Goal: Navigation & Orientation: Find specific page/section

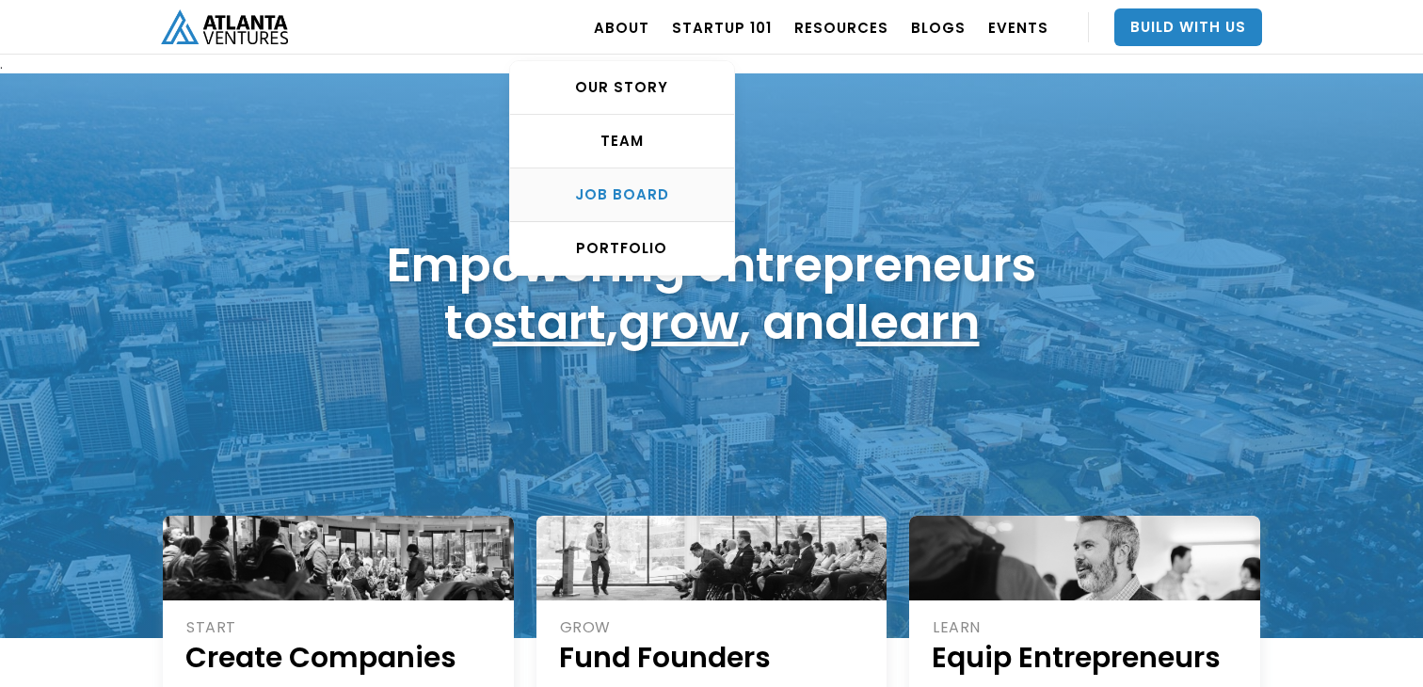
click at [611, 185] on div "Job Board" at bounding box center [622, 194] width 224 height 19
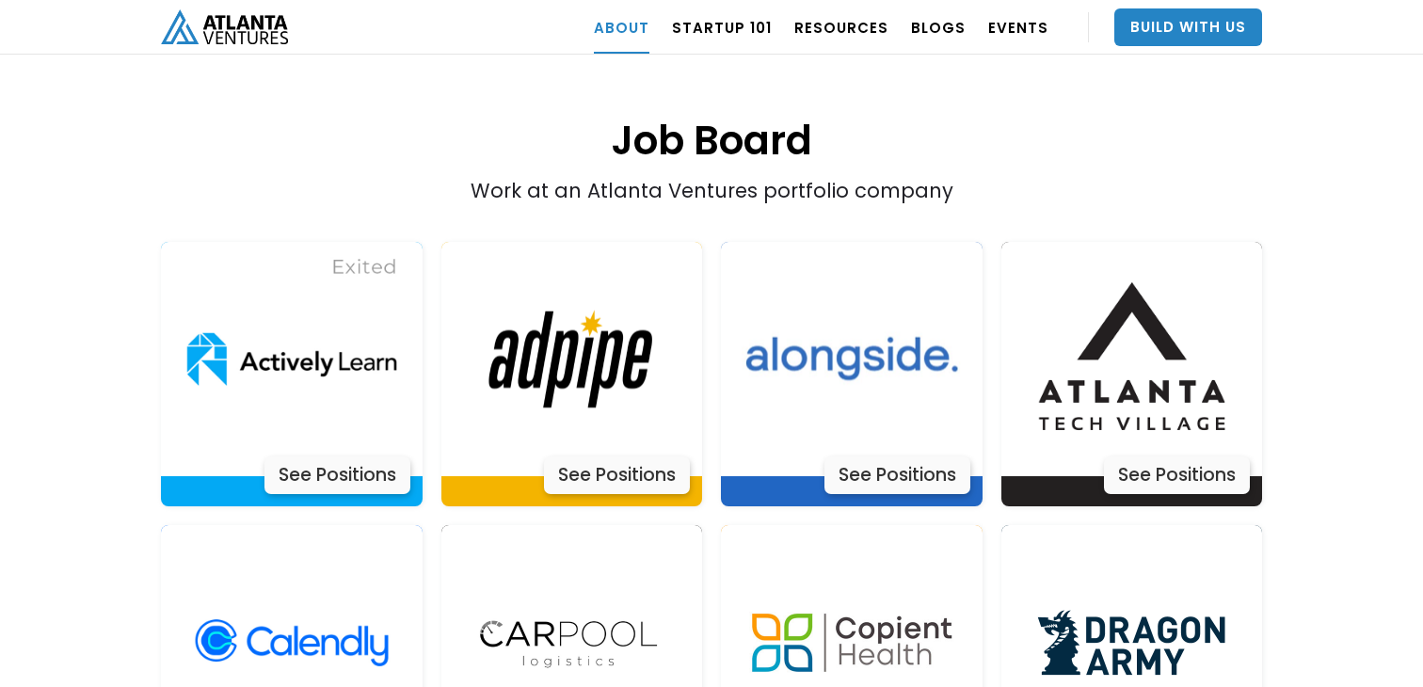
scroll to position [3708, 0]
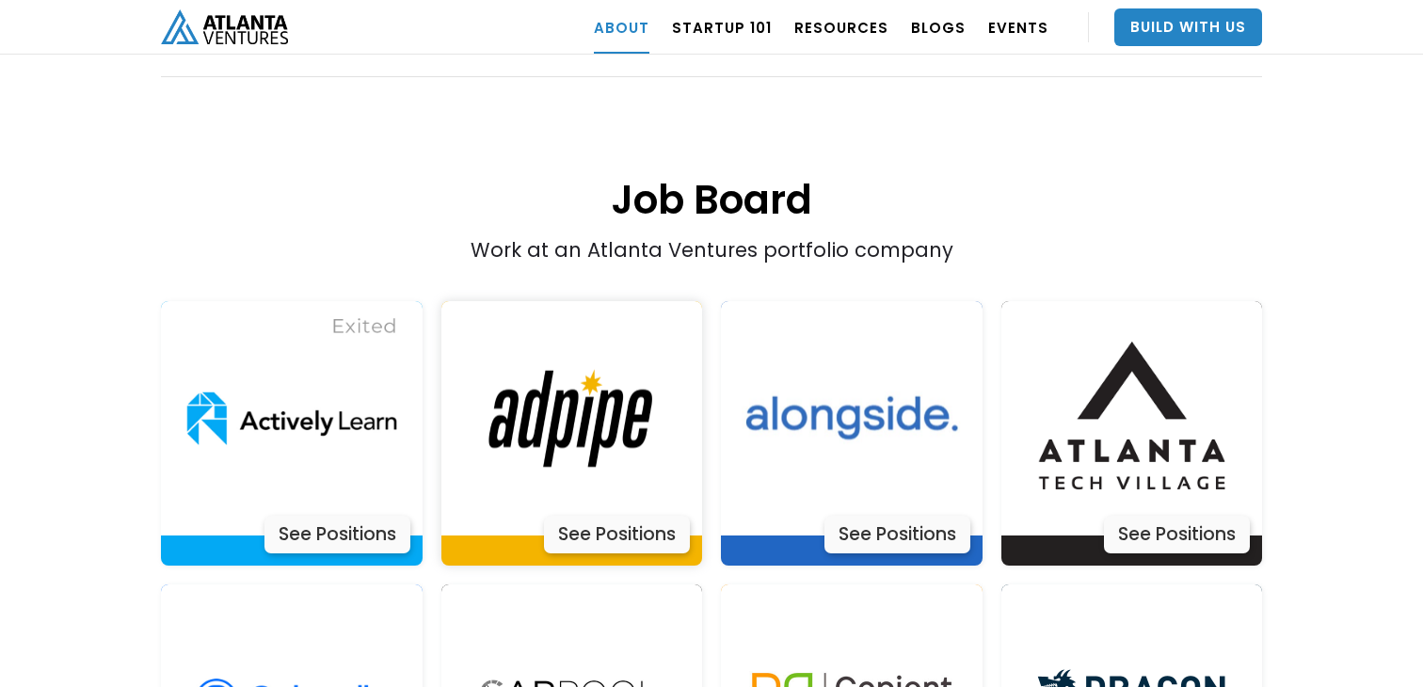
click at [566, 343] on img at bounding box center [571, 418] width 235 height 235
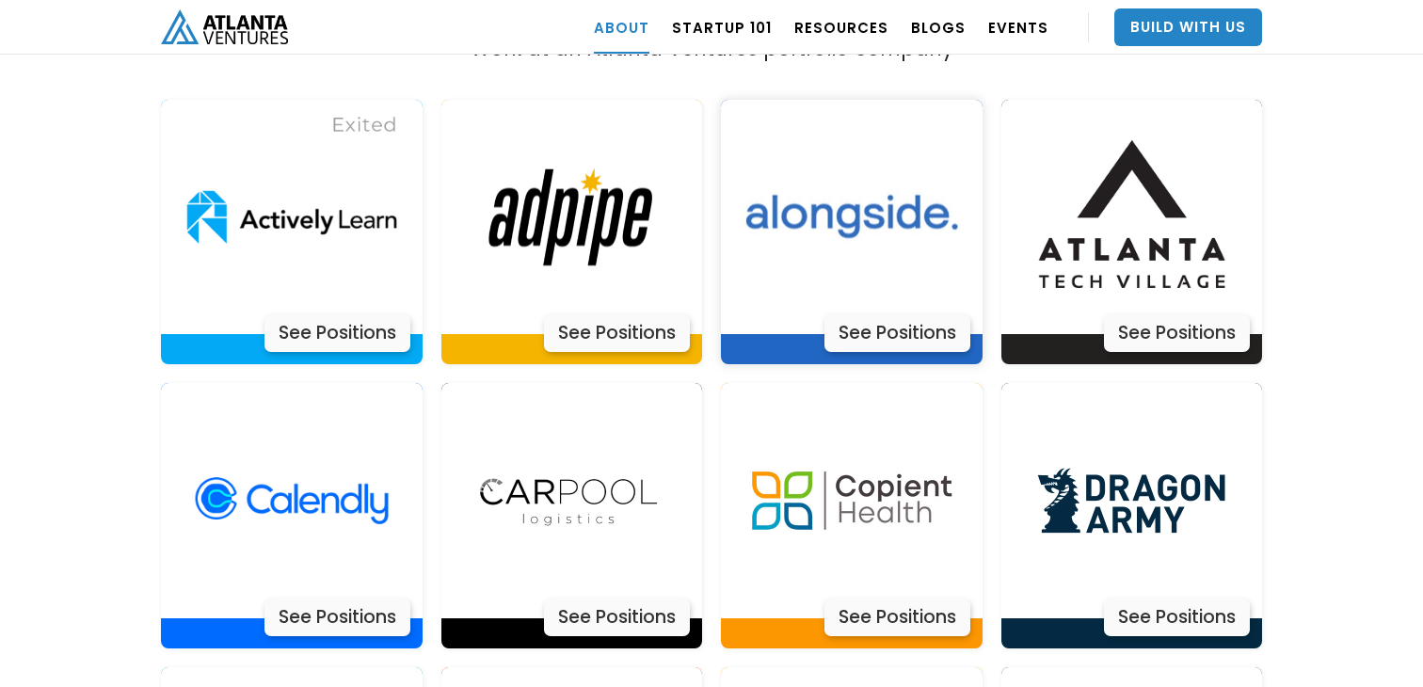
scroll to position [3913, 0]
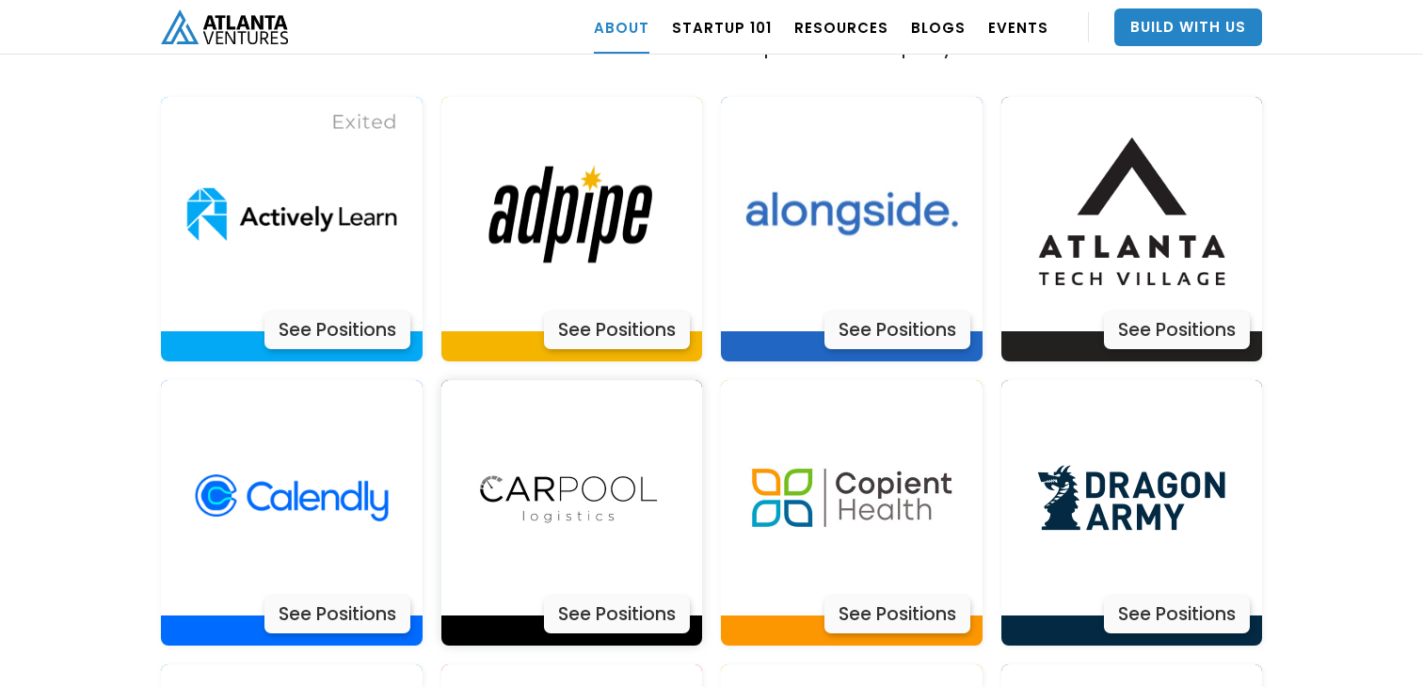
click at [612, 448] on img at bounding box center [571, 497] width 235 height 235
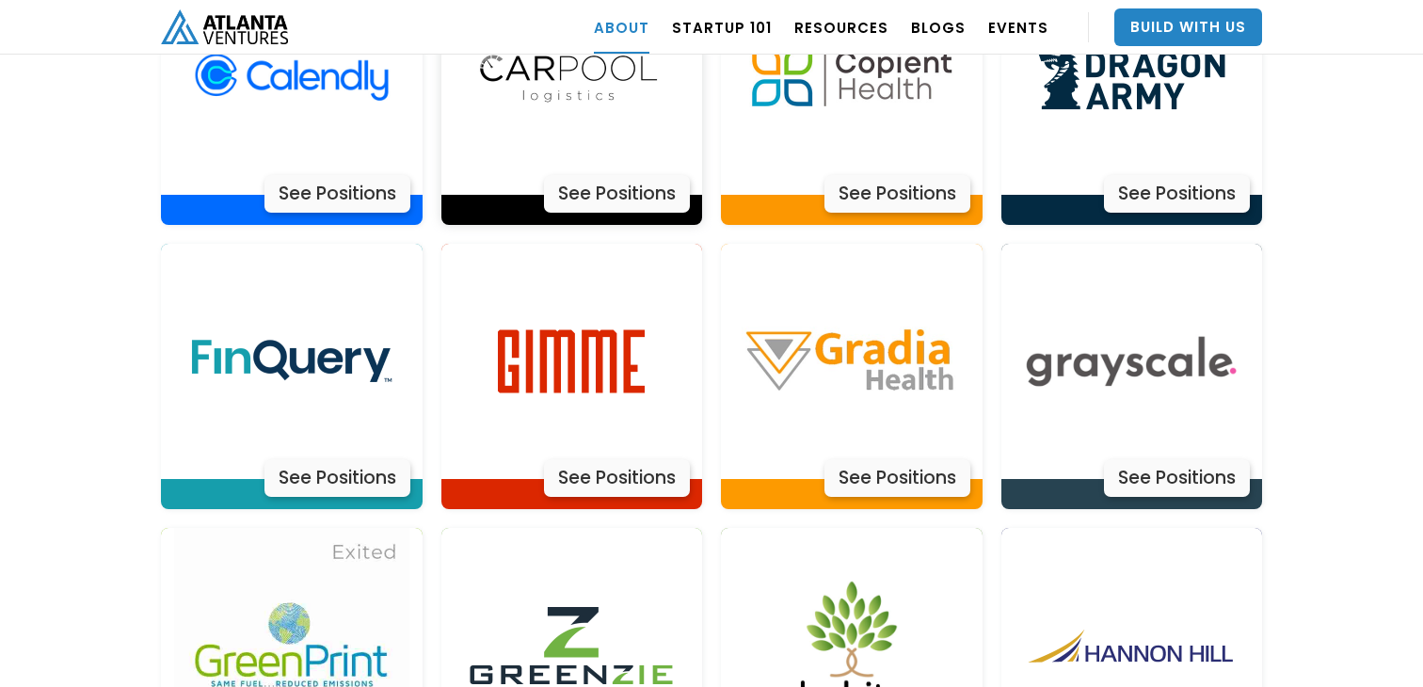
scroll to position [4323, 0]
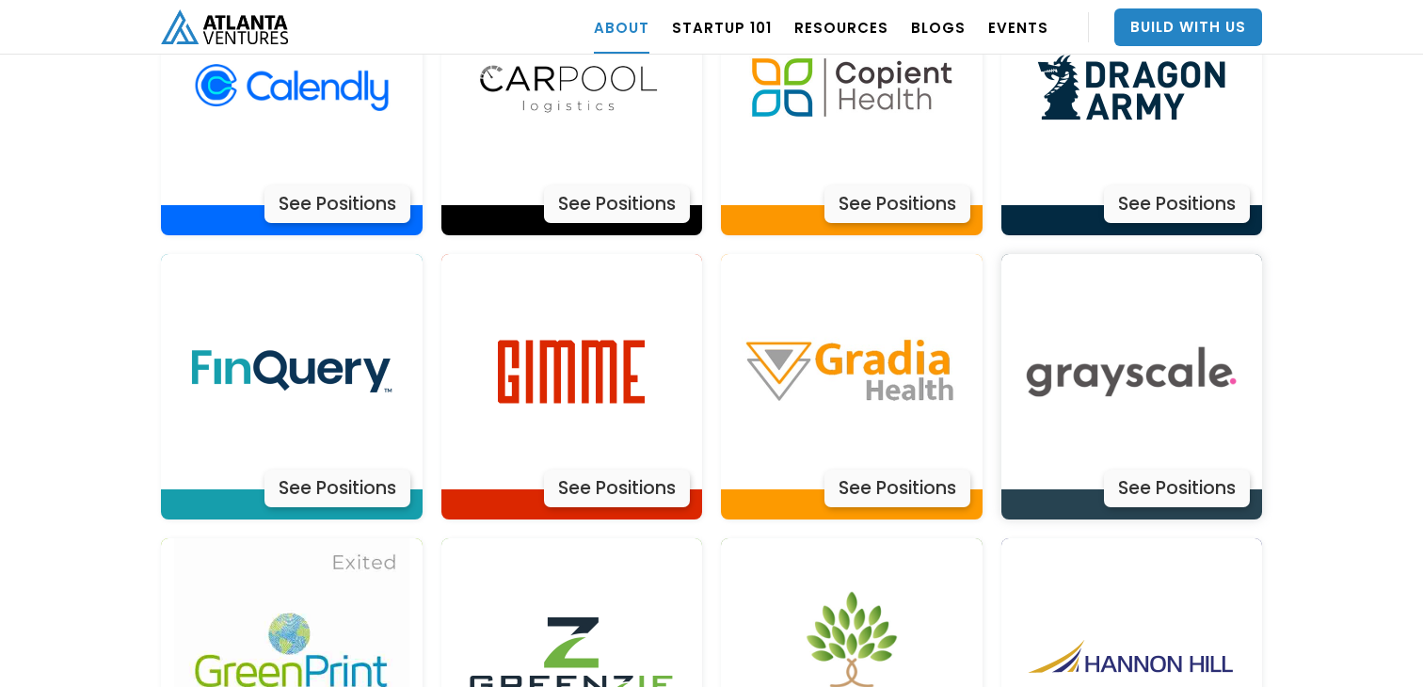
click at [1168, 254] on img at bounding box center [1130, 371] width 235 height 235
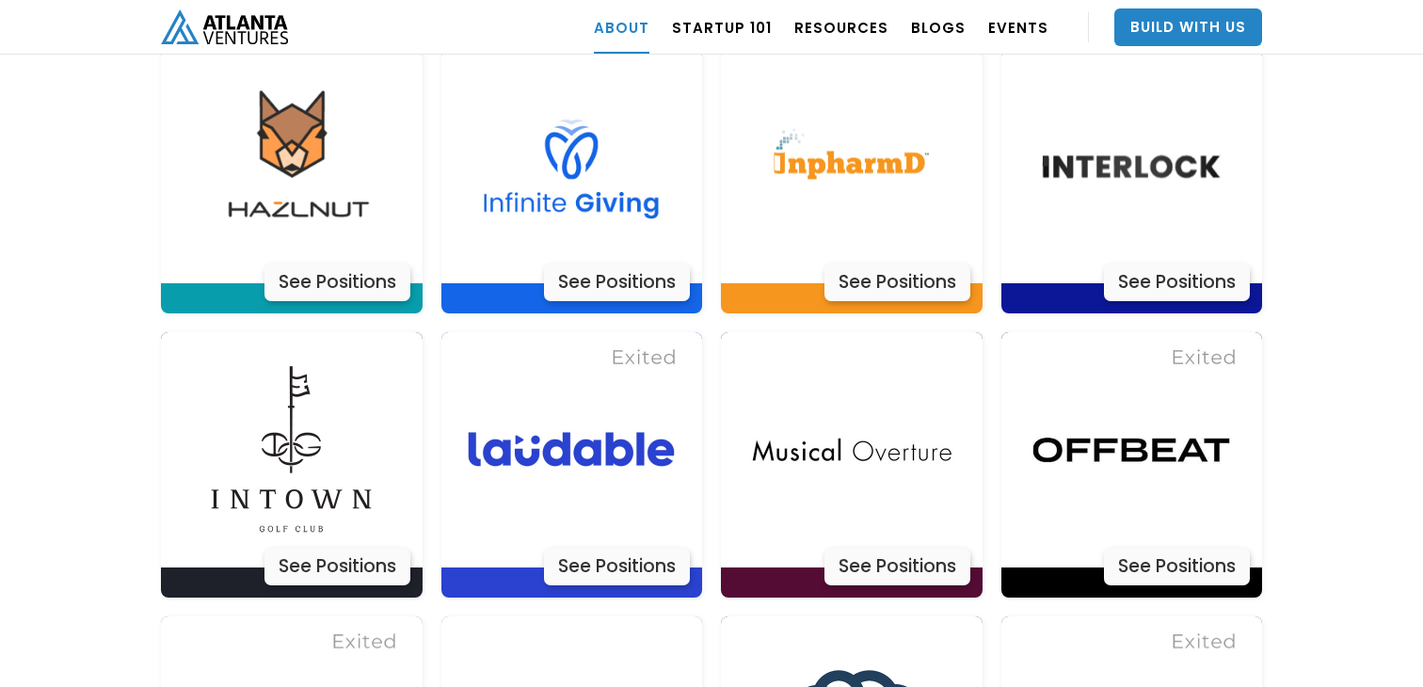
scroll to position [5095, 0]
click at [667, 361] on img at bounding box center [571, 450] width 235 height 235
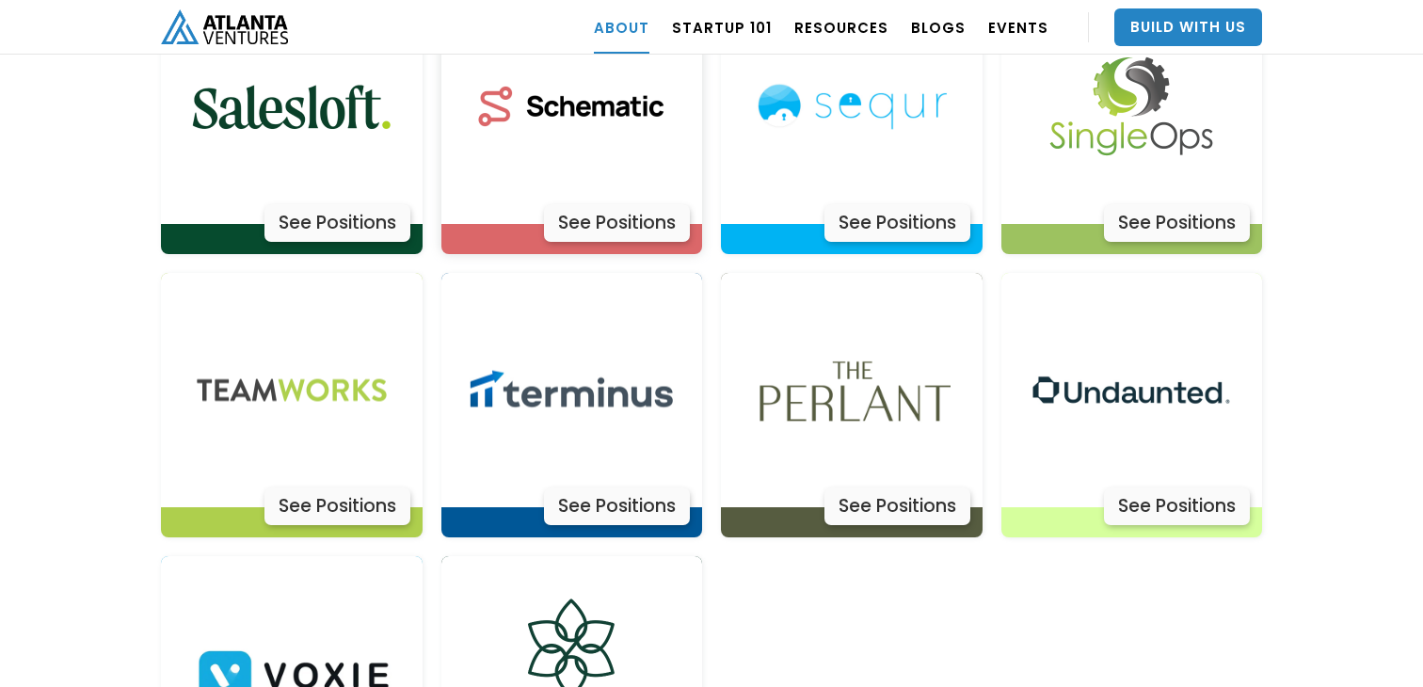
scroll to position [6055, 0]
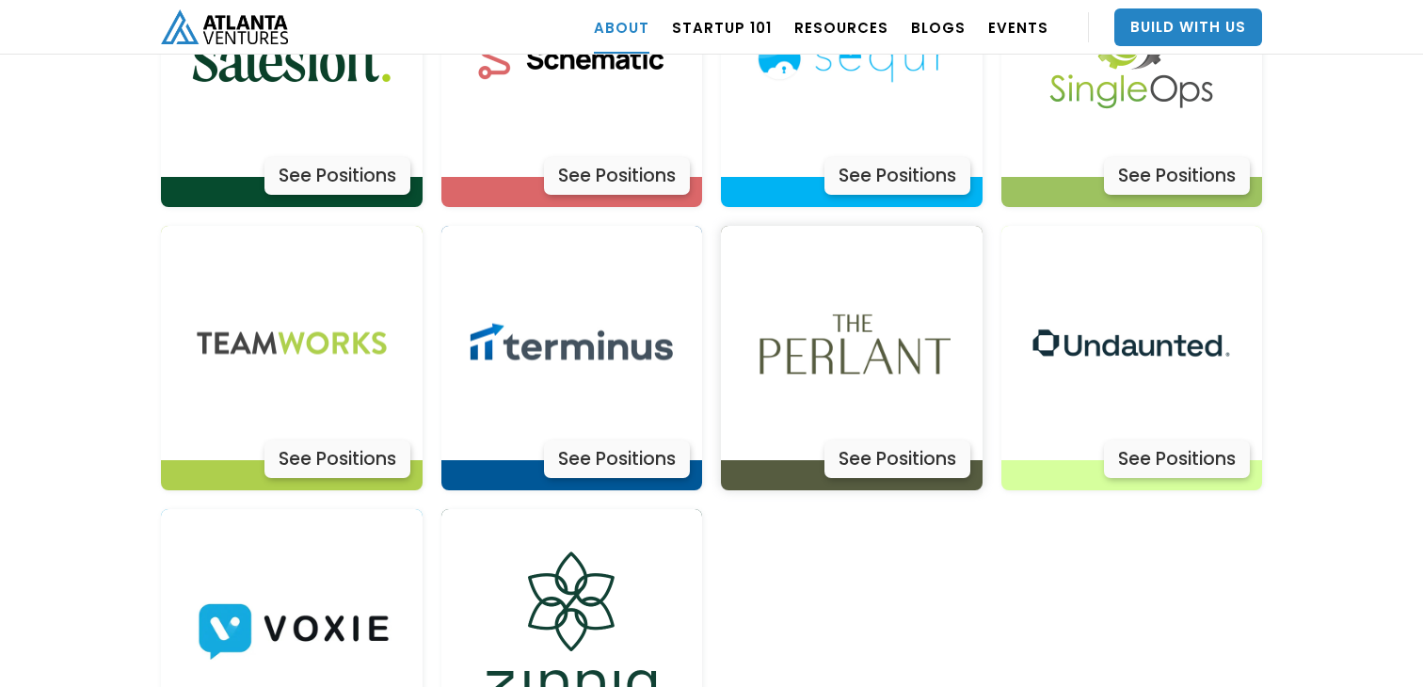
click at [858, 338] on img at bounding box center [851, 343] width 235 height 235
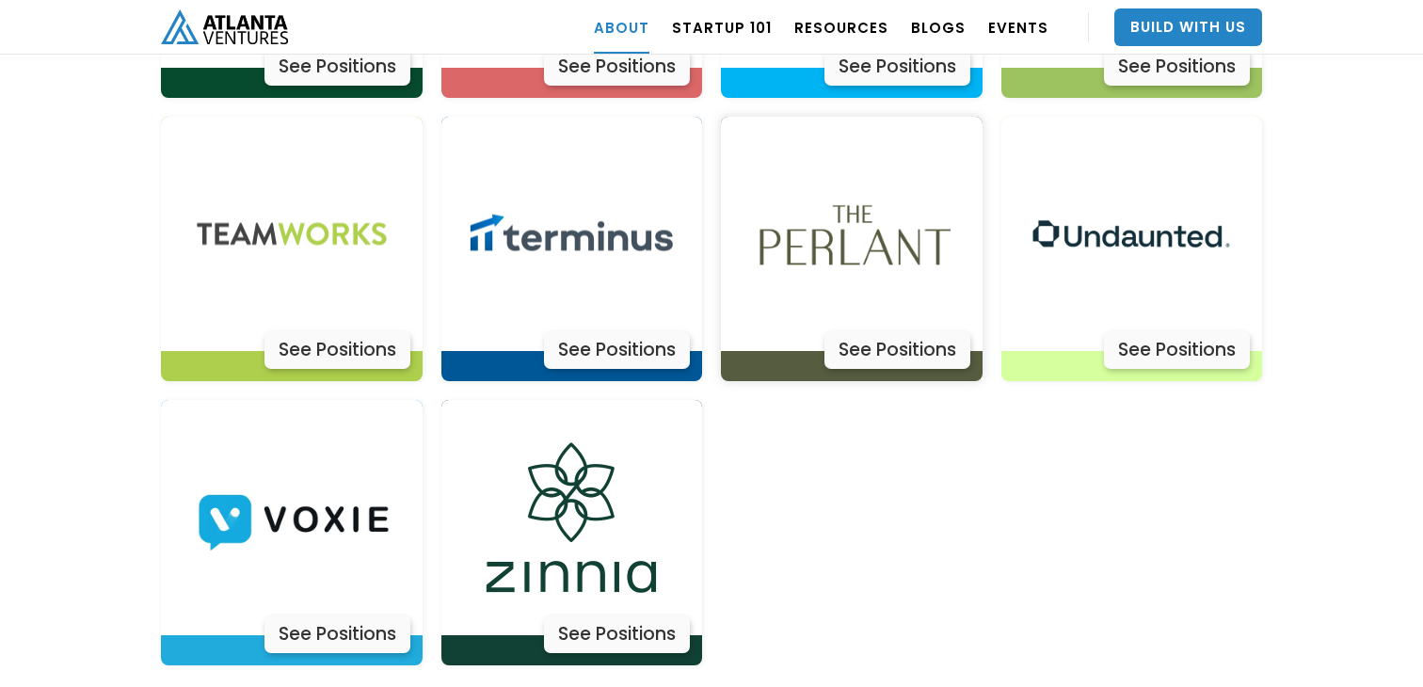
scroll to position [6175, 0]
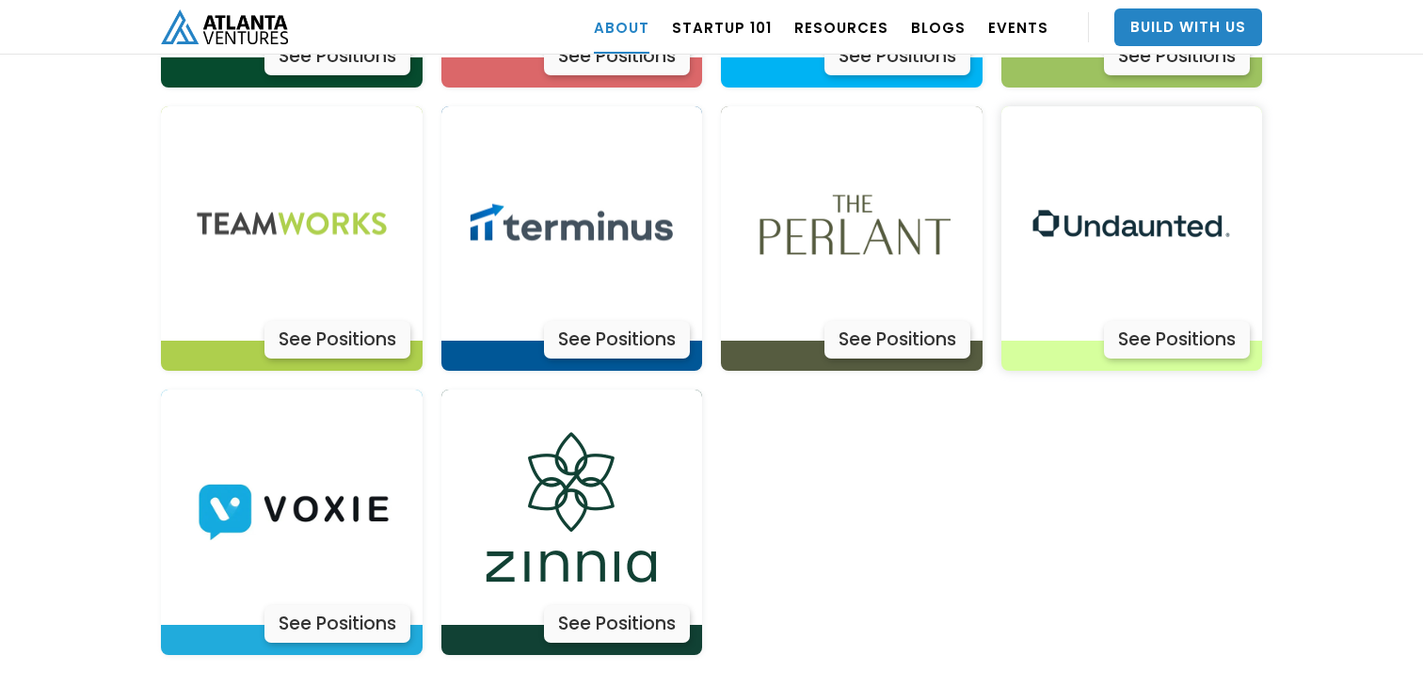
click at [1176, 207] on img at bounding box center [1130, 223] width 235 height 235
click at [398, 498] on img at bounding box center [291, 507] width 235 height 235
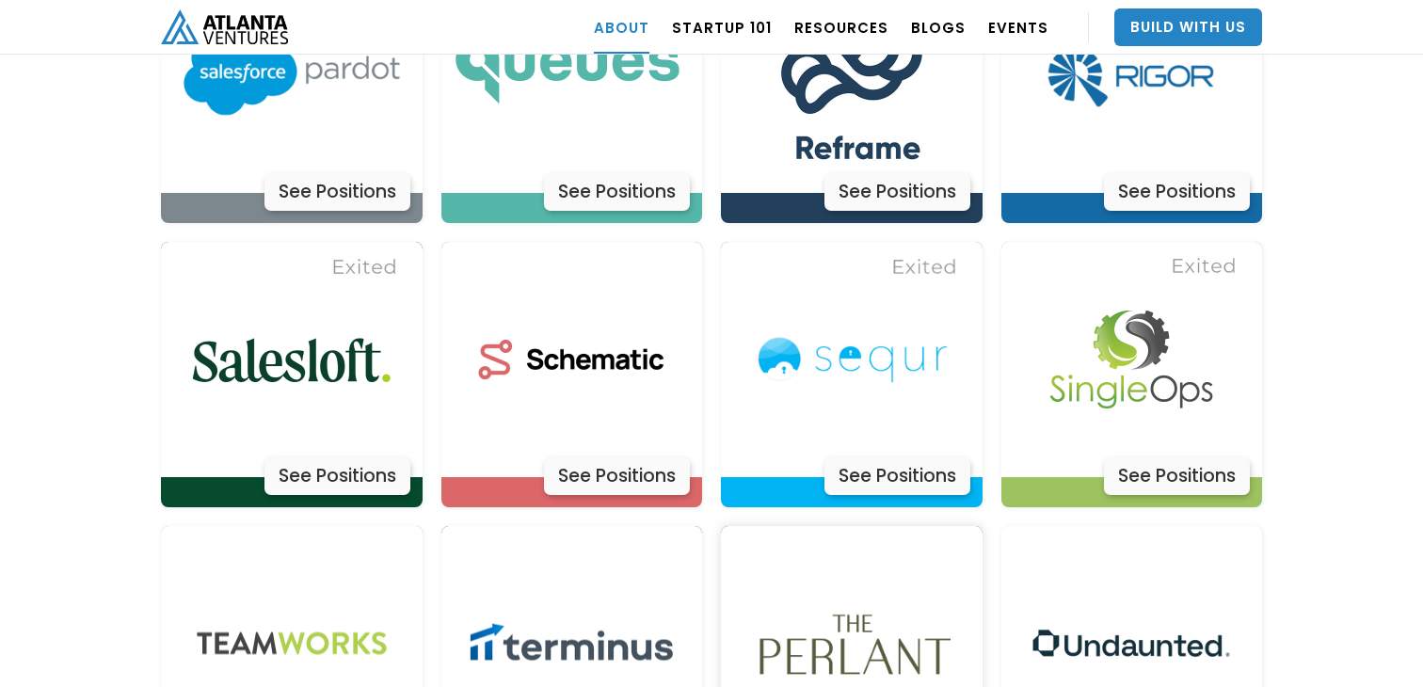
scroll to position [5707, 0]
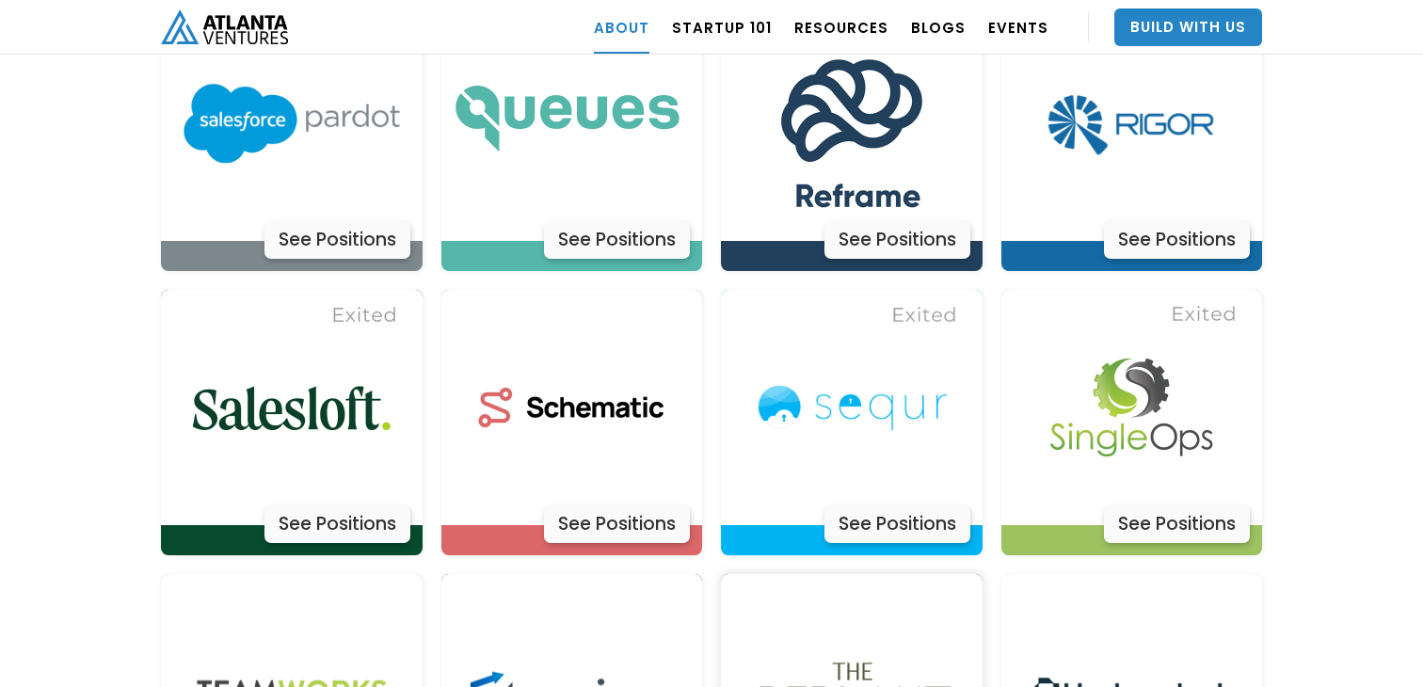
click at [818, 300] on img at bounding box center [851, 407] width 235 height 235
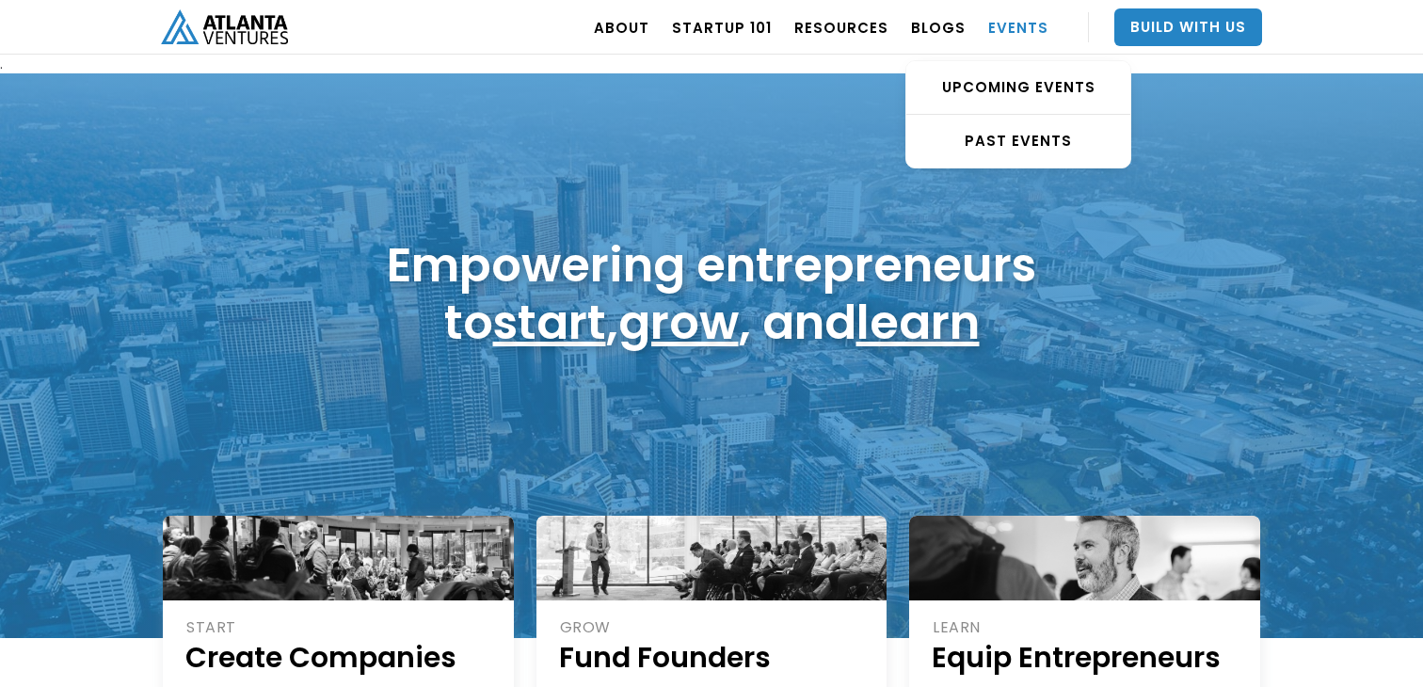
click at [1037, 22] on link "EVENTS" at bounding box center [1018, 27] width 60 height 53
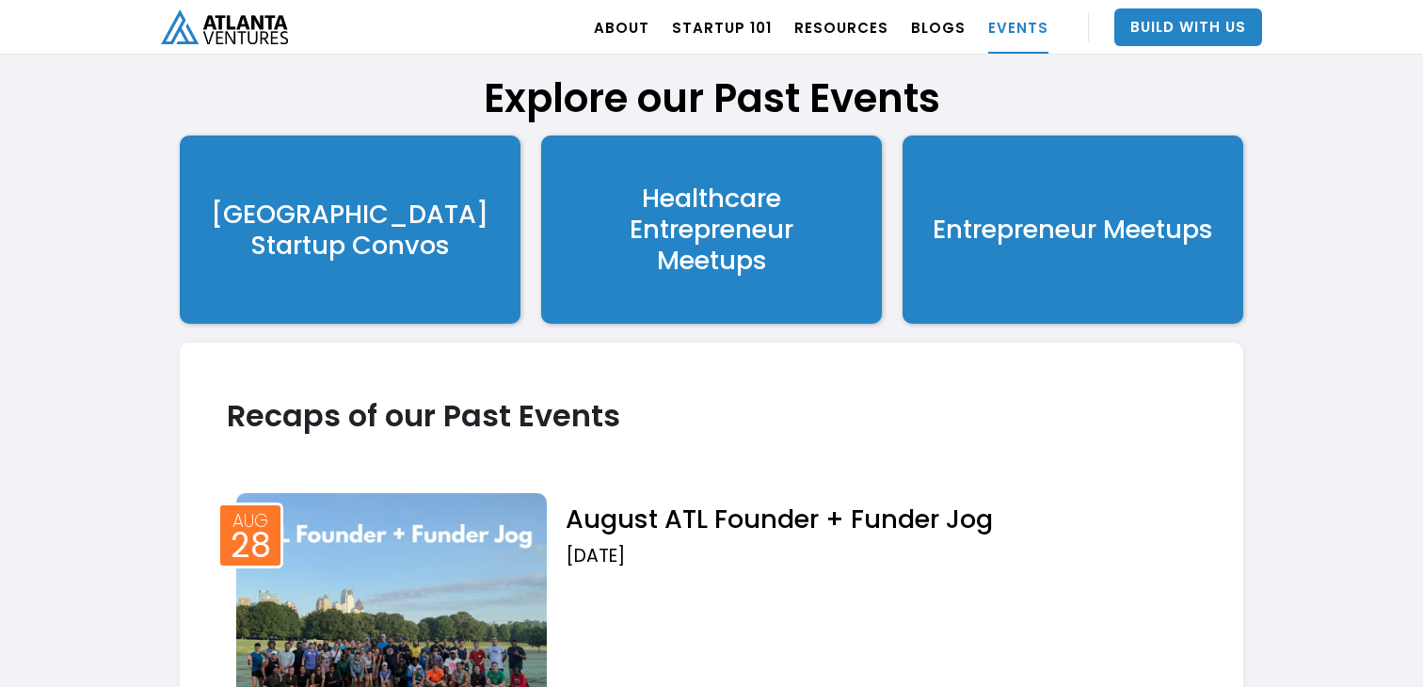
scroll to position [3813, 0]
